Goal: Check status: Check status

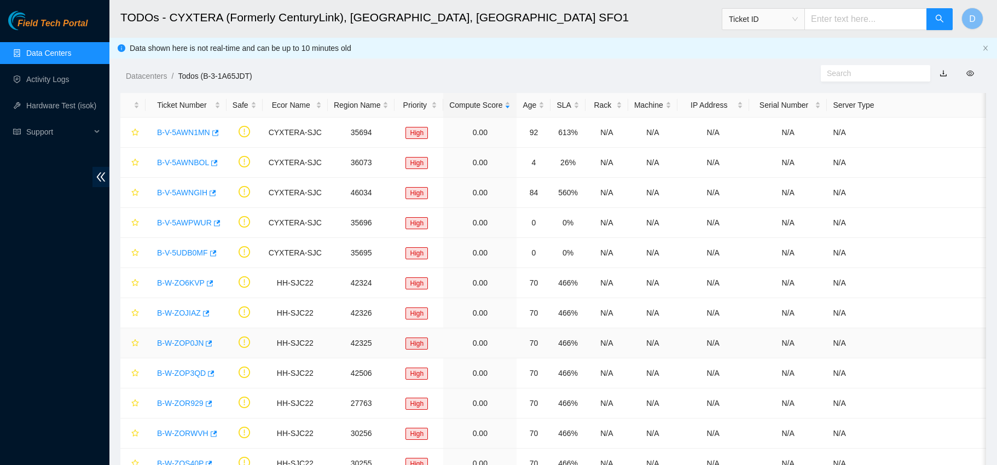
scroll to position [270, 0]
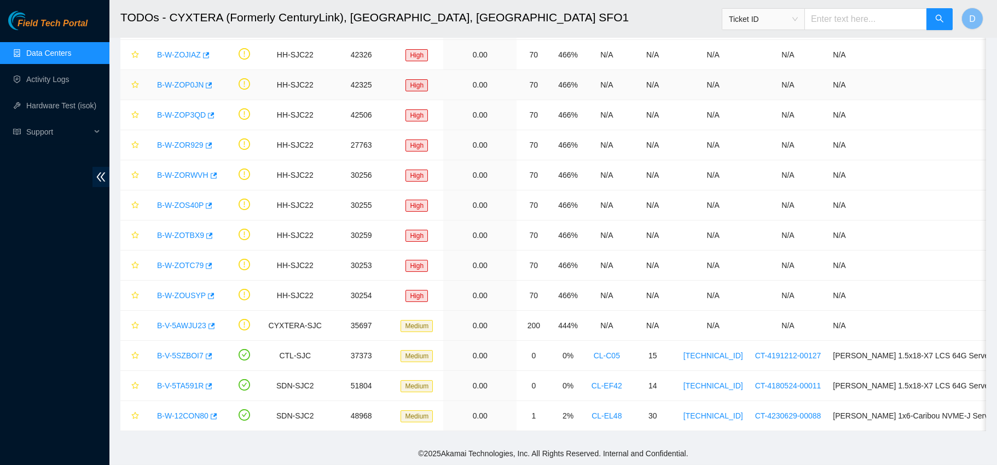
click at [235, 73] on td at bounding box center [245, 85] width 36 height 30
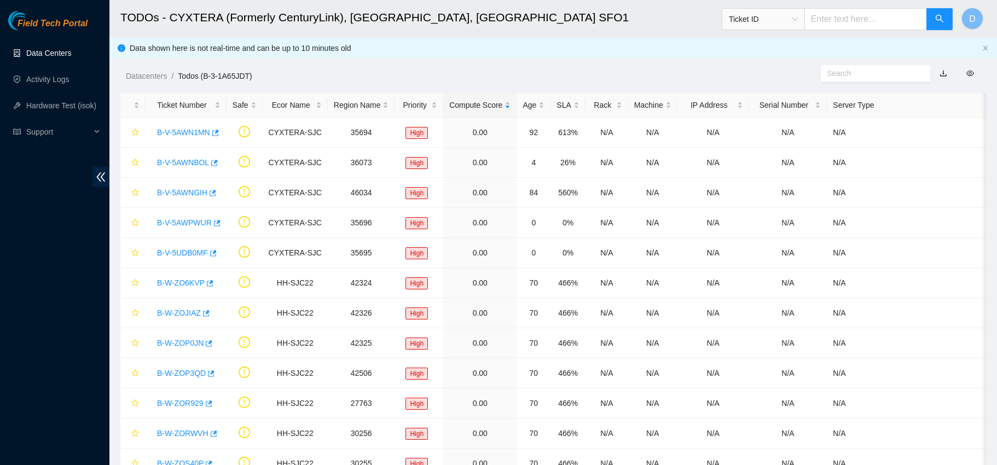
click at [49, 50] on link "Data Centers" at bounding box center [48, 53] width 45 height 9
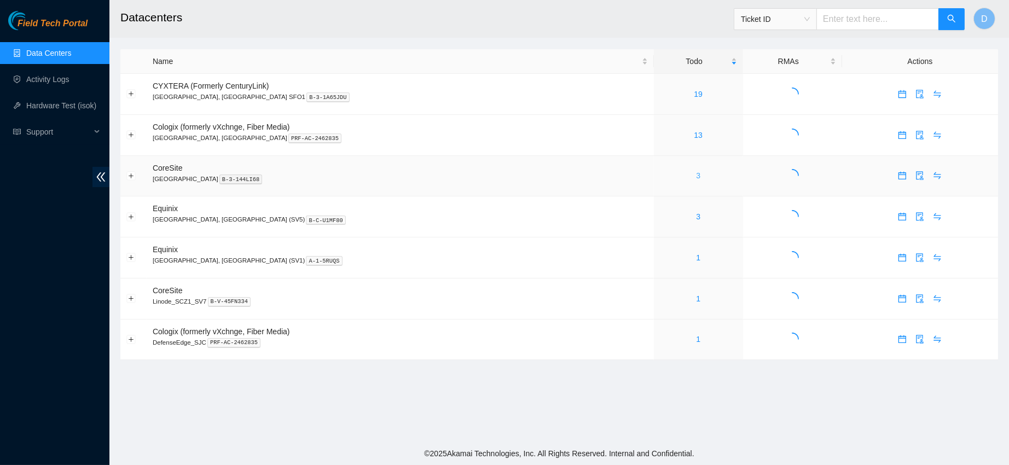
click at [696, 175] on link "3" at bounding box center [698, 175] width 4 height 9
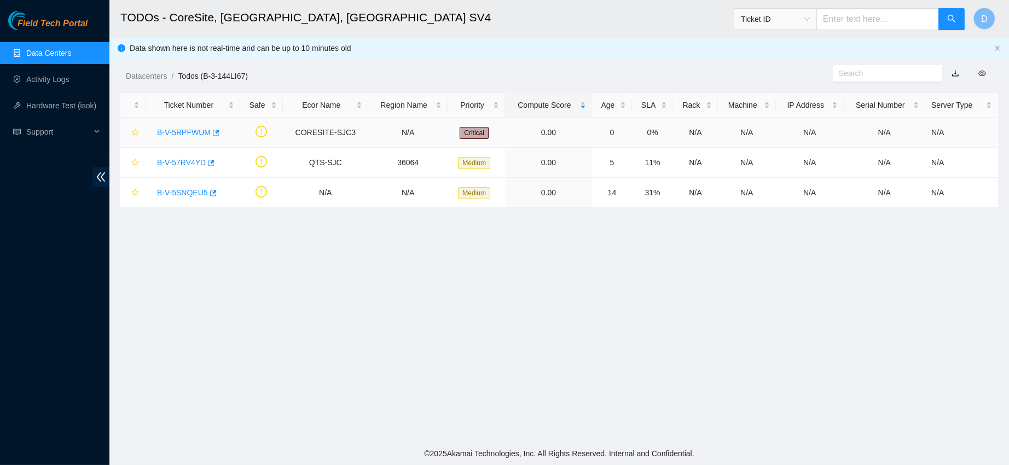
click at [195, 129] on link "B-V-5RPFWUM" at bounding box center [184, 132] width 54 height 9
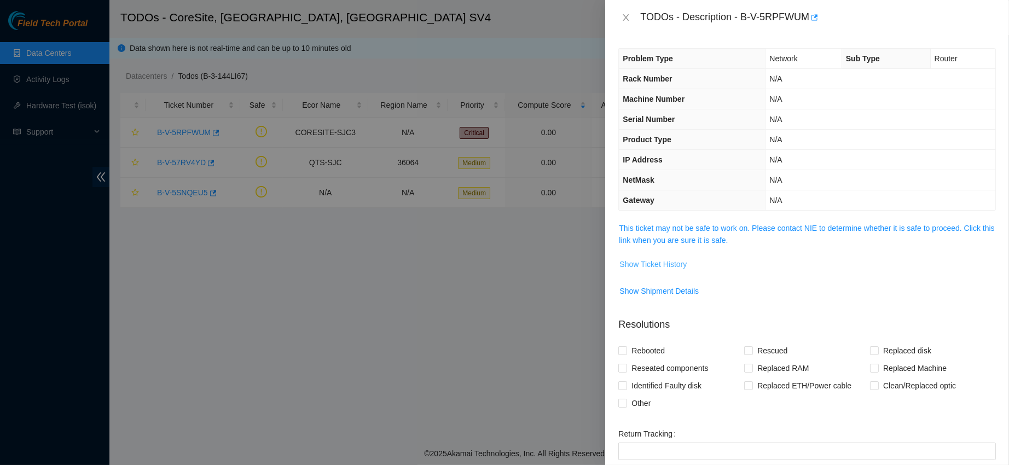
click at [664, 263] on span "Show Ticket History" at bounding box center [653, 264] width 67 height 12
